Goal: Download file/media

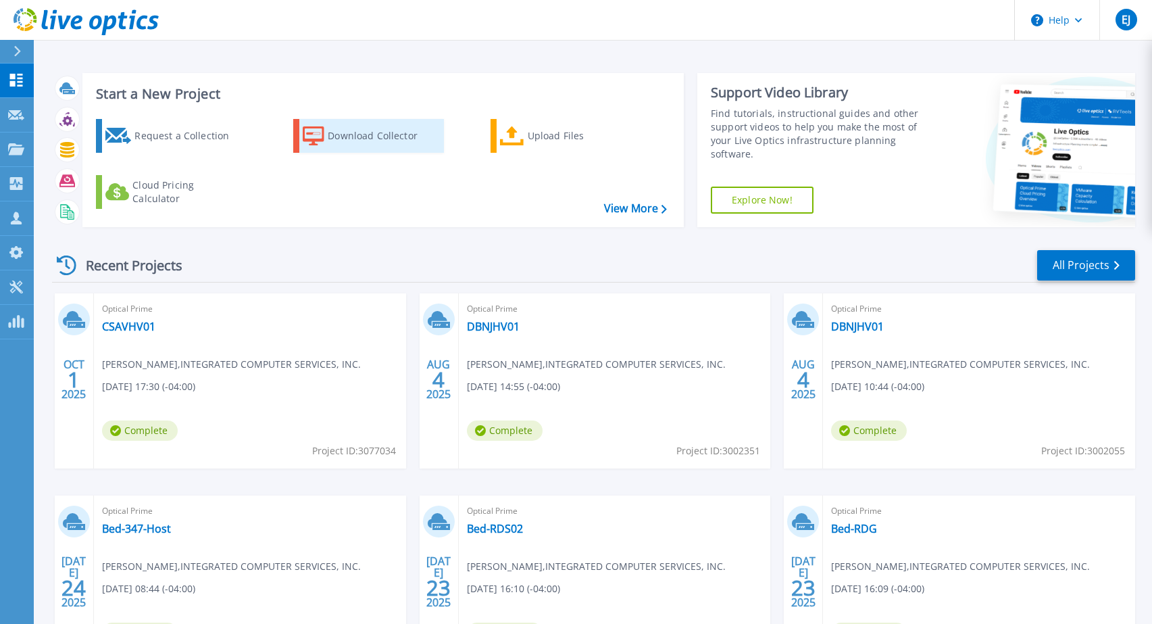
click at [359, 136] on div "Download Collector" at bounding box center [382, 135] width 108 height 27
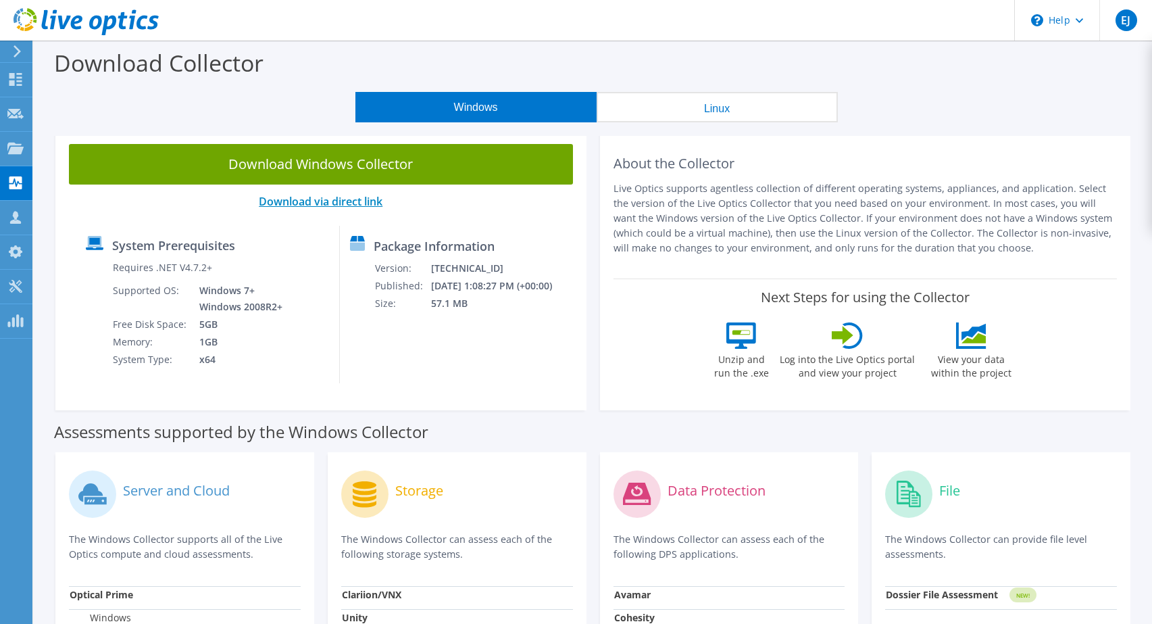
click at [338, 203] on link "Download via direct link" at bounding box center [321, 201] width 124 height 15
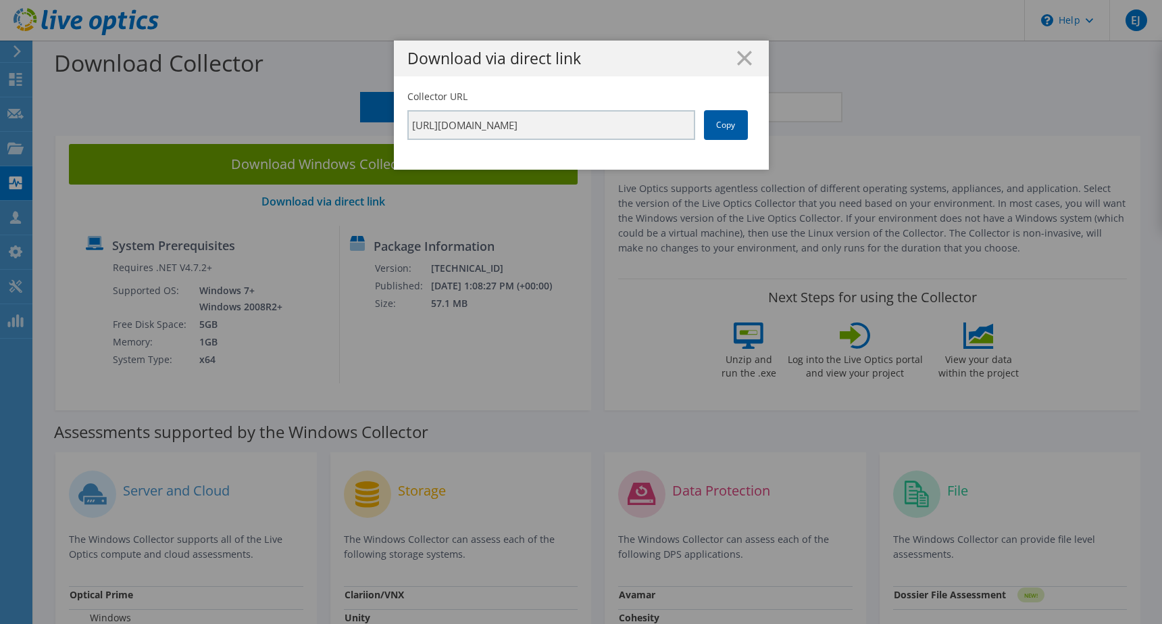
click at [724, 127] on link "Copy" at bounding box center [726, 125] width 44 height 30
click at [737, 61] on icon at bounding box center [744, 58] width 15 height 15
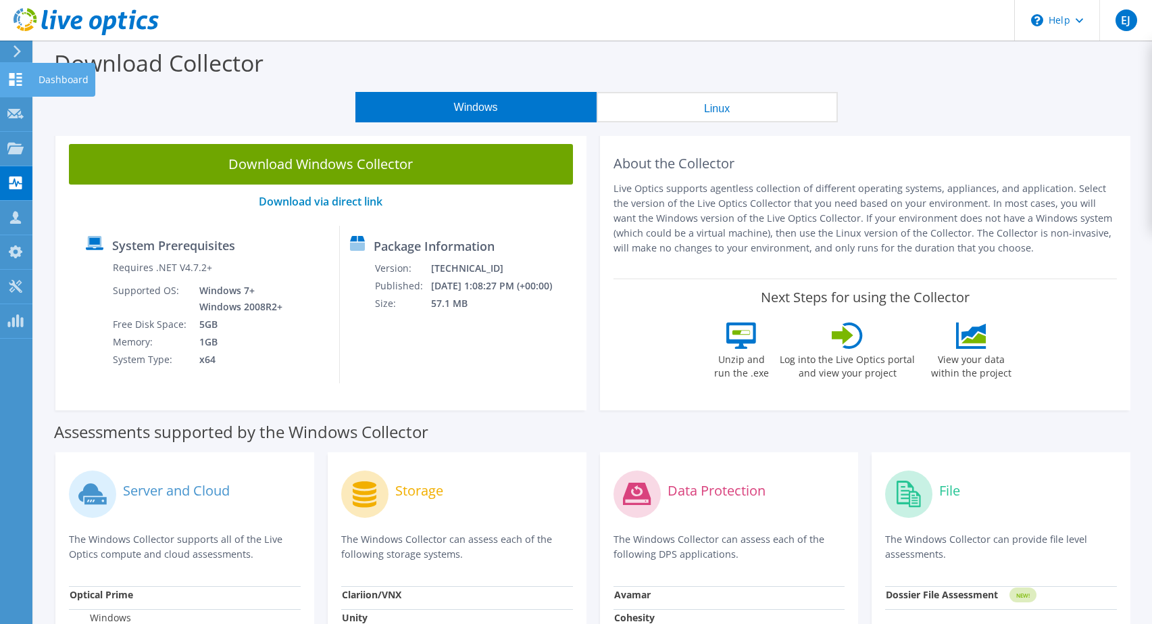
click at [13, 80] on icon at bounding box center [15, 79] width 16 height 13
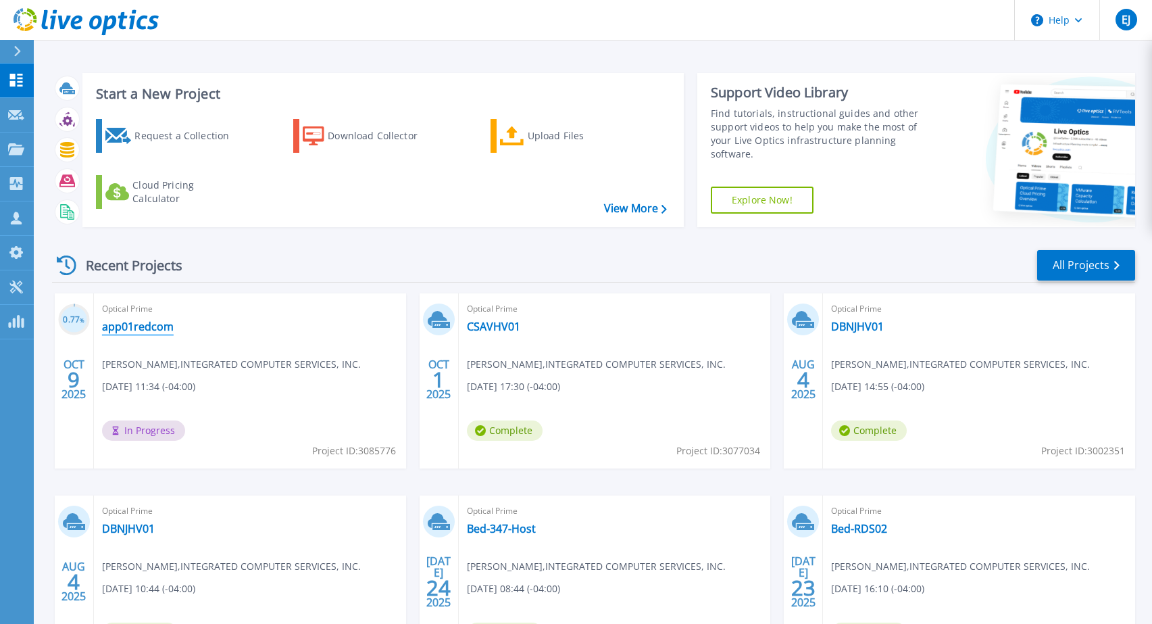
click at [153, 322] on link "app01redcom" at bounding box center [138, 327] width 72 height 14
